Goal: Information Seeking & Learning: Understand process/instructions

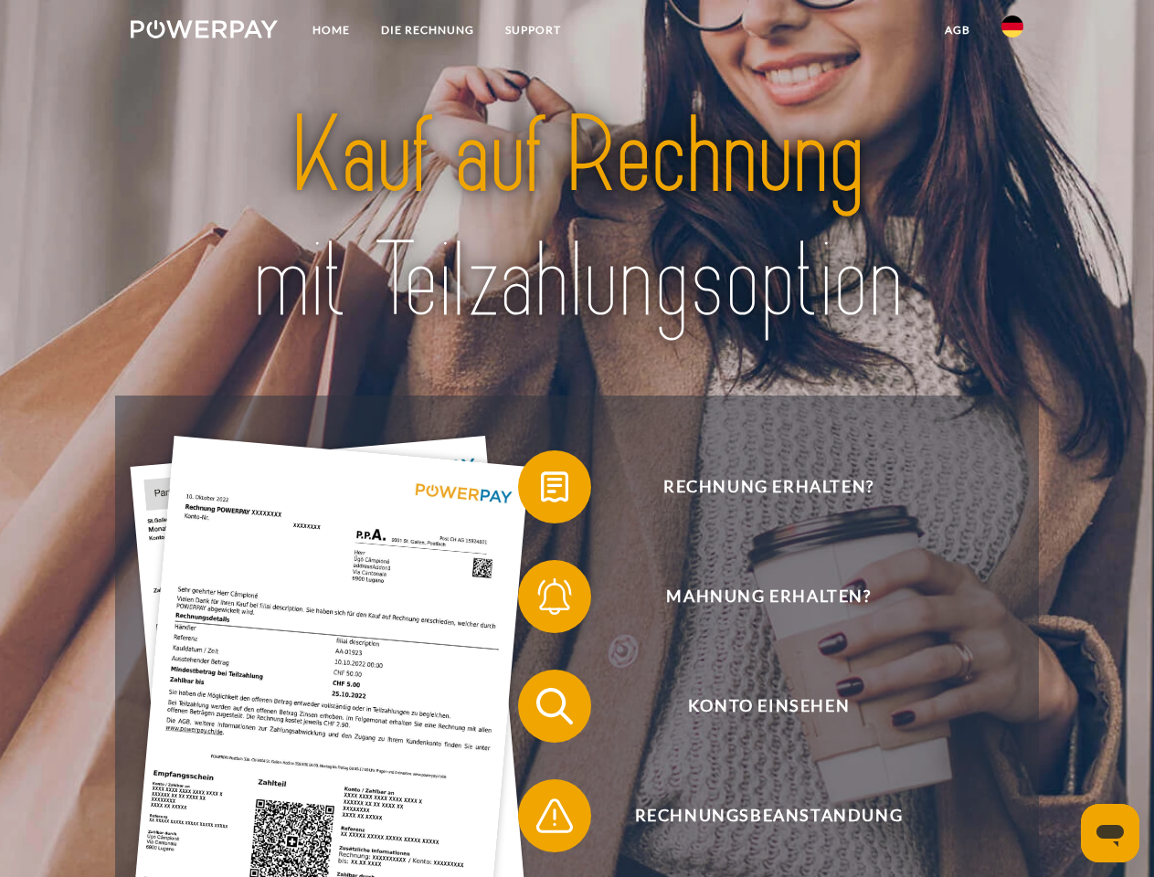
click at [204, 32] on img at bounding box center [204, 29] width 147 height 18
click at [1012, 32] on img at bounding box center [1012, 27] width 22 height 22
click at [956, 30] on link "agb" at bounding box center [957, 30] width 57 height 33
click at [541, 491] on span at bounding box center [526, 486] width 91 height 91
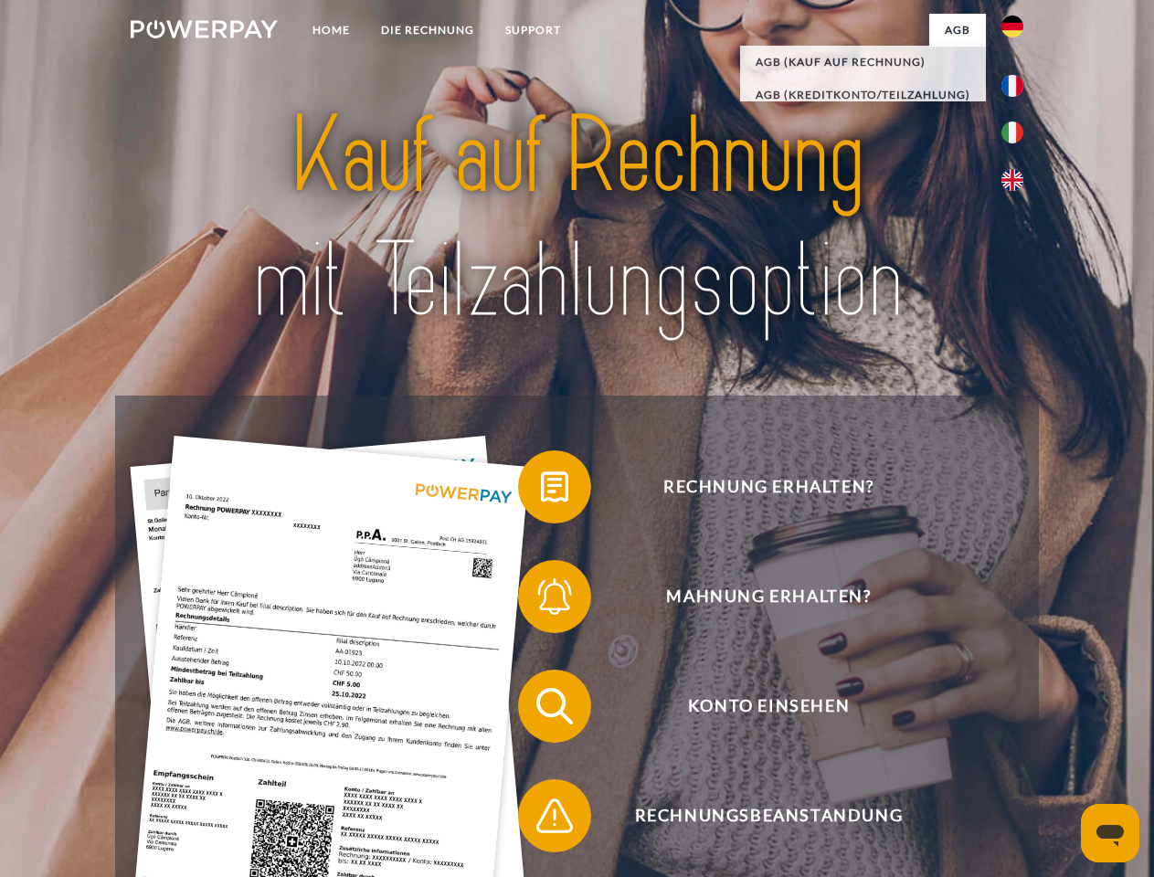
click at [541, 600] on span at bounding box center [526, 596] width 91 height 91
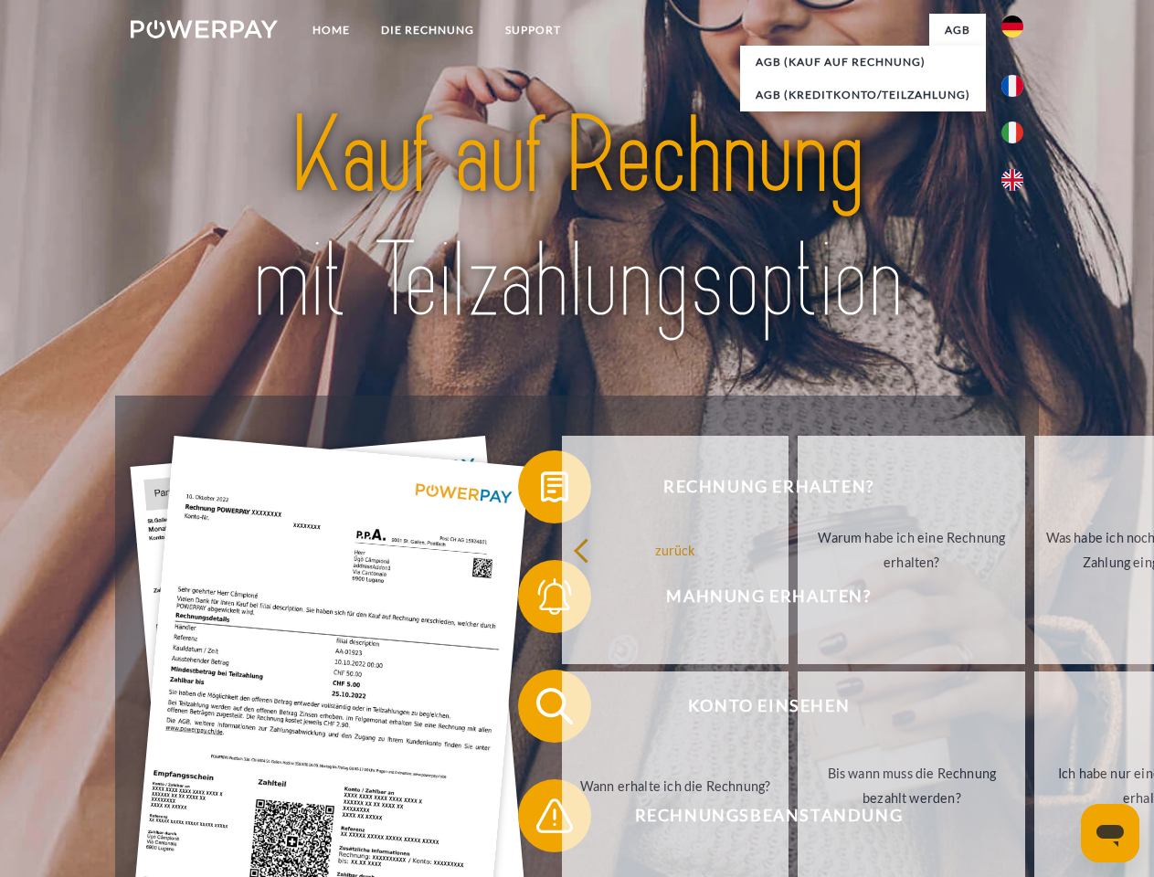
click at [798, 710] on link "Bis wann muss die Rechnung bezahlt werden?" at bounding box center [911, 785] width 227 height 228
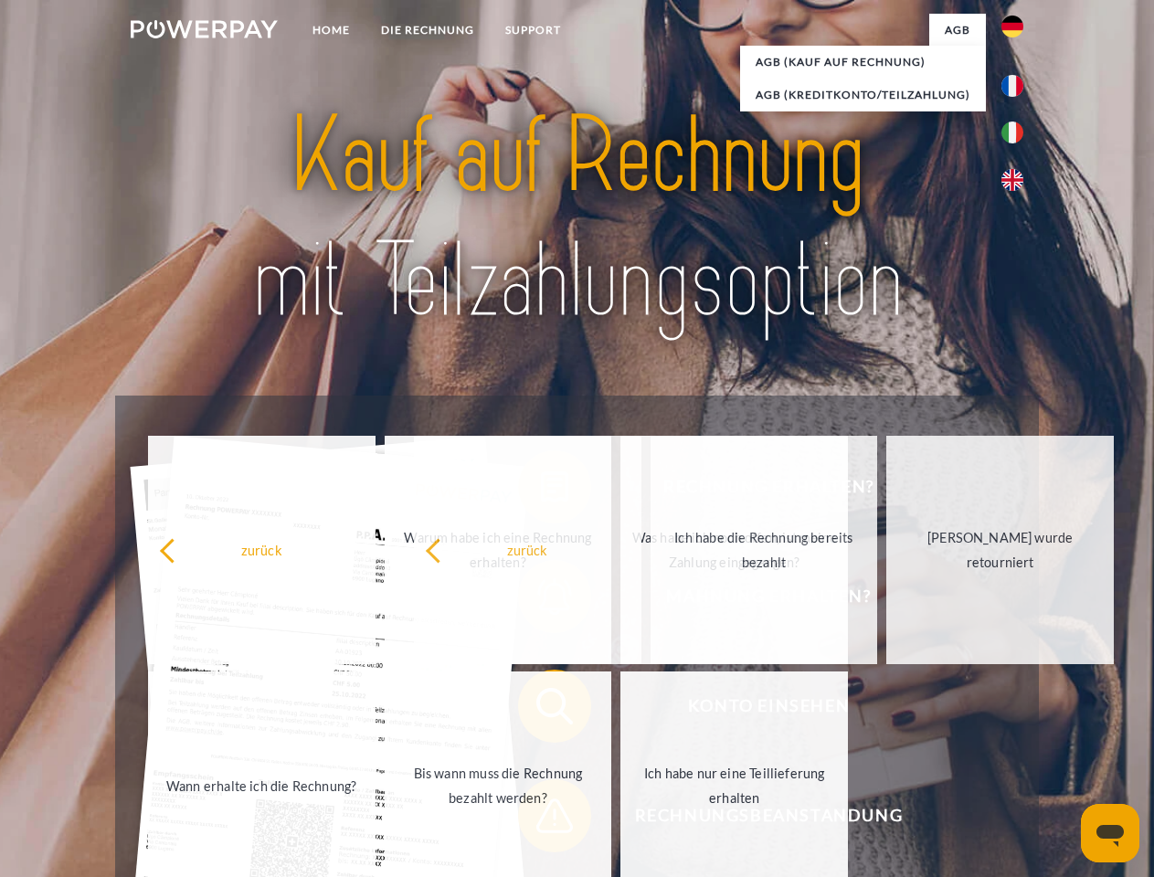
click at [541, 819] on span at bounding box center [526, 815] width 91 height 91
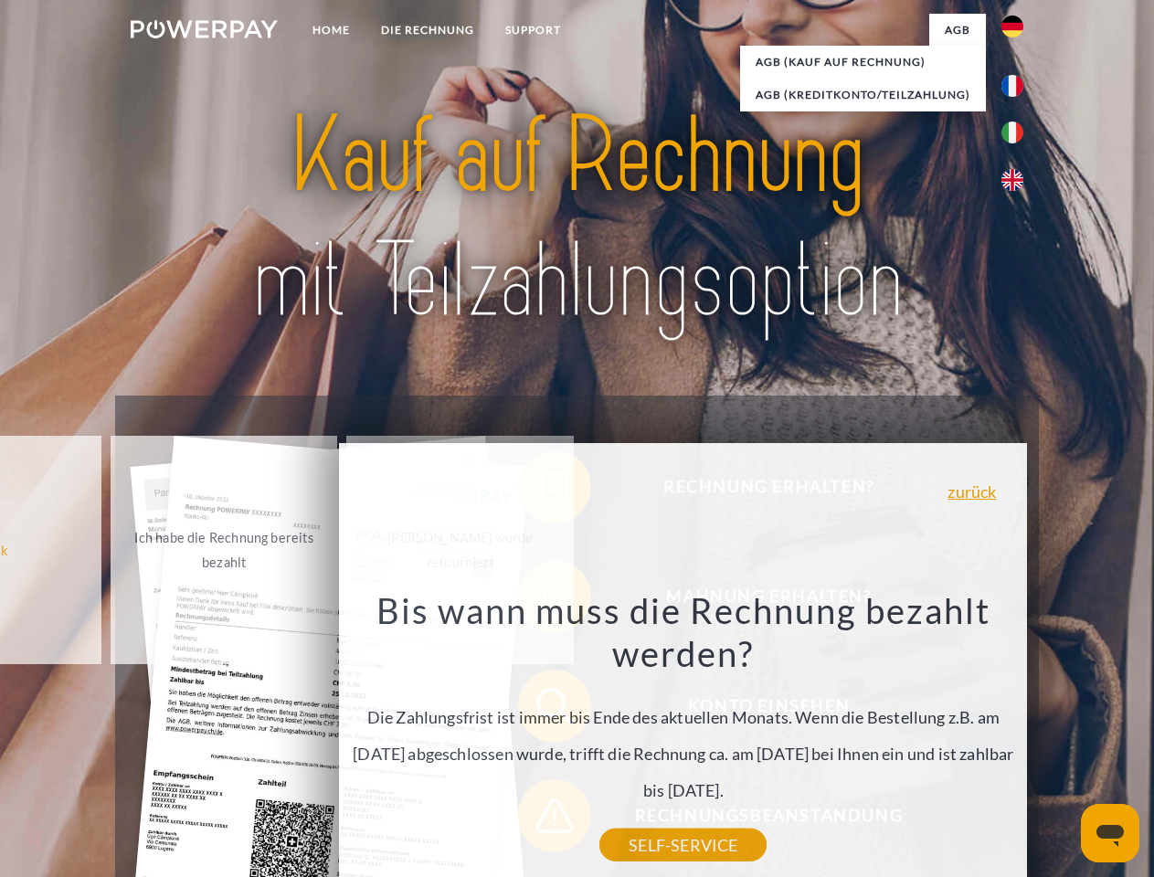
click at [1110, 833] on icon "Messaging-Fenster öffnen" at bounding box center [1109, 836] width 27 height 22
